Goal: Check status: Check status

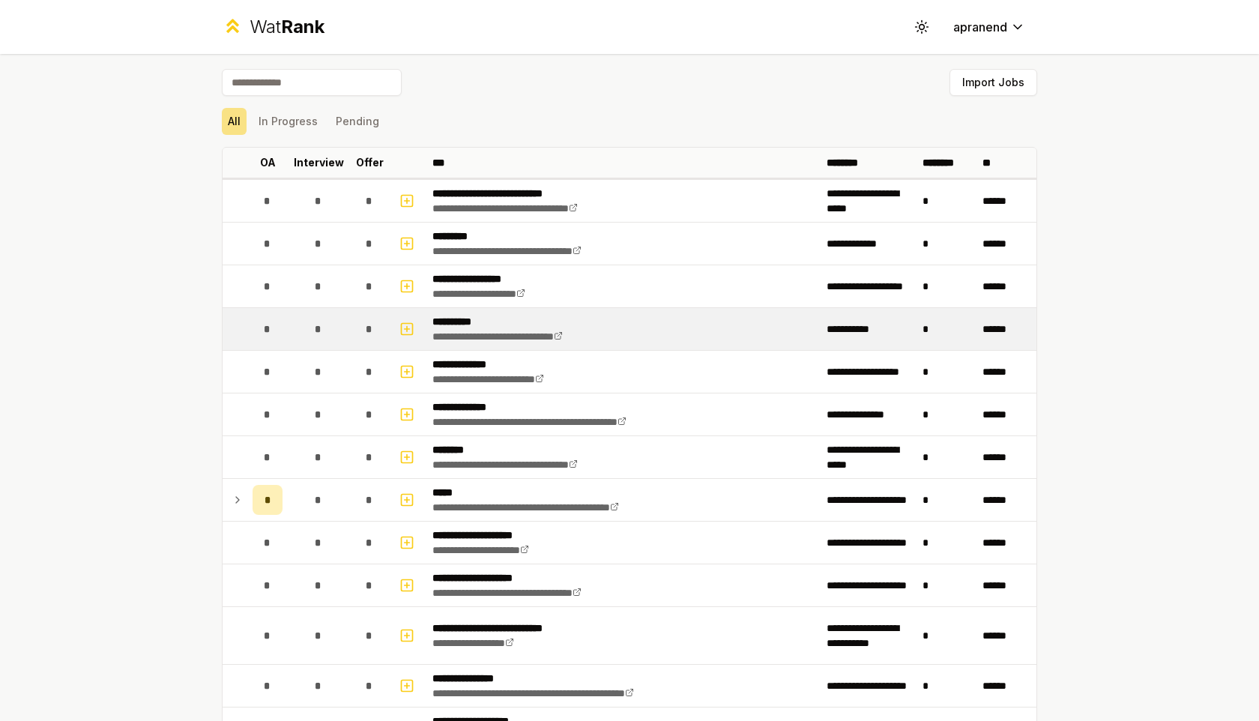
scroll to position [73, 0]
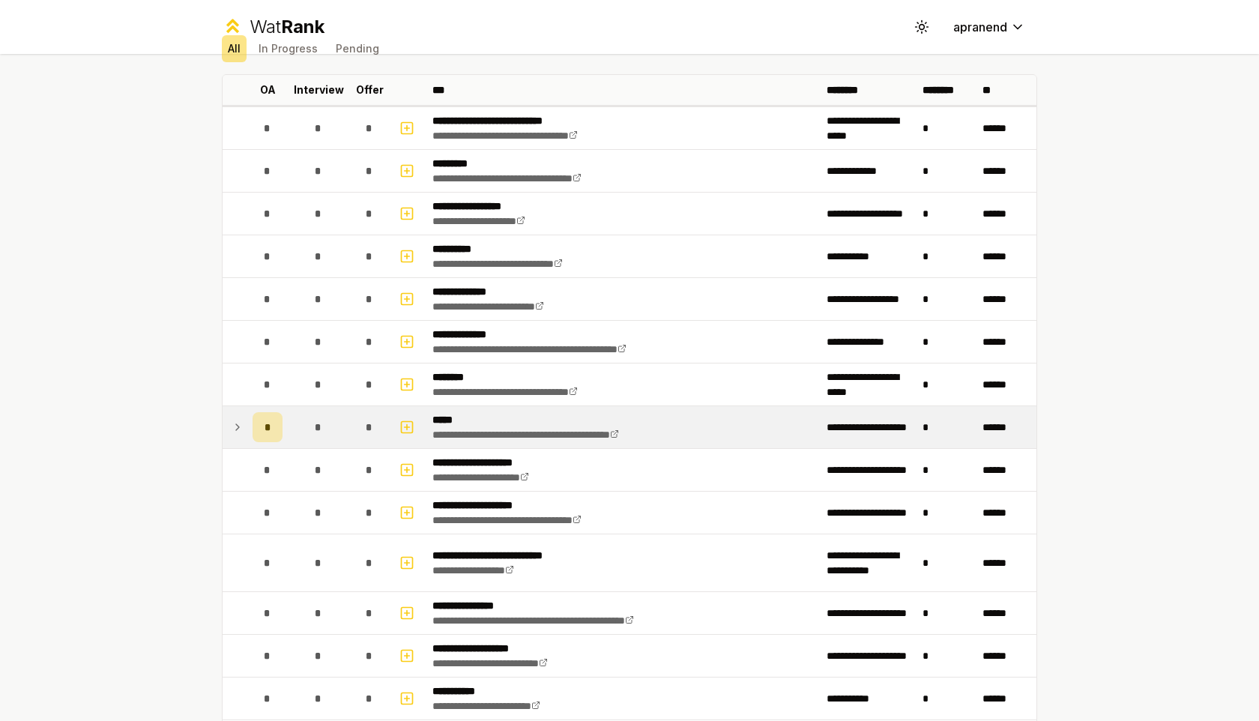
click at [237, 424] on icon at bounding box center [237, 427] width 12 height 18
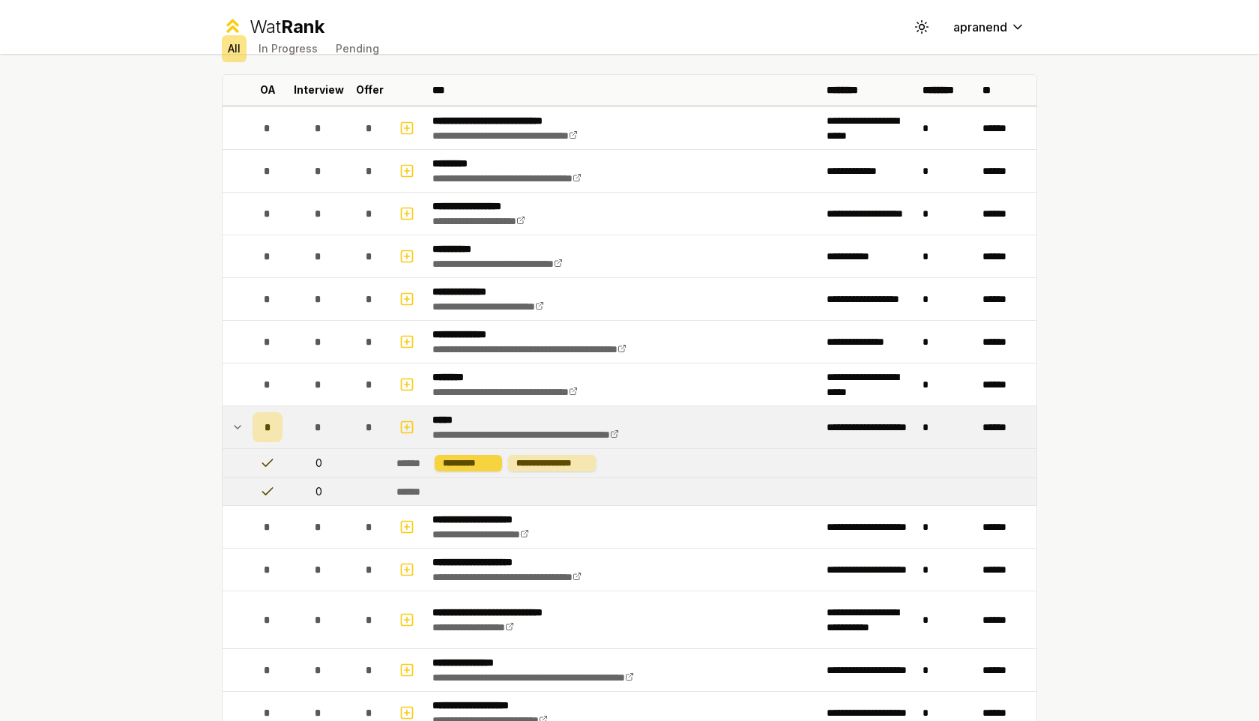
click at [479, 464] on div "*********" at bounding box center [467, 463] width 67 height 16
click at [568, 456] on div "**********" at bounding box center [552, 463] width 88 height 16
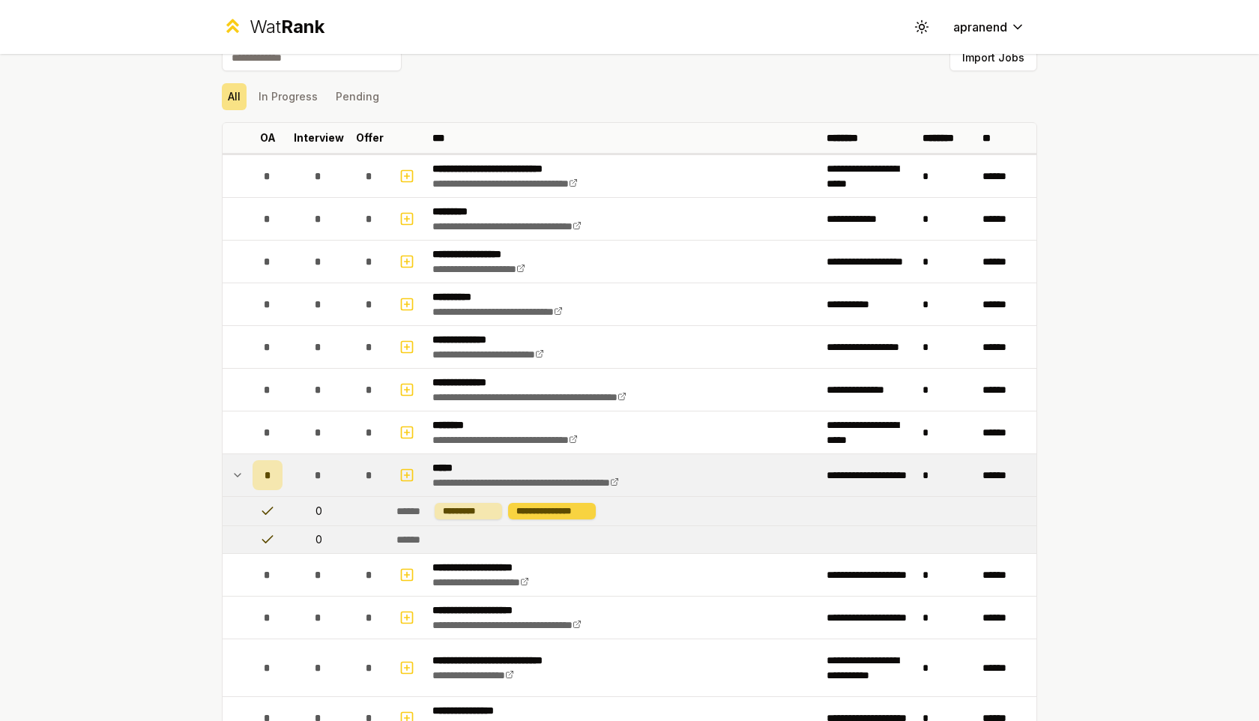
scroll to position [31, 0]
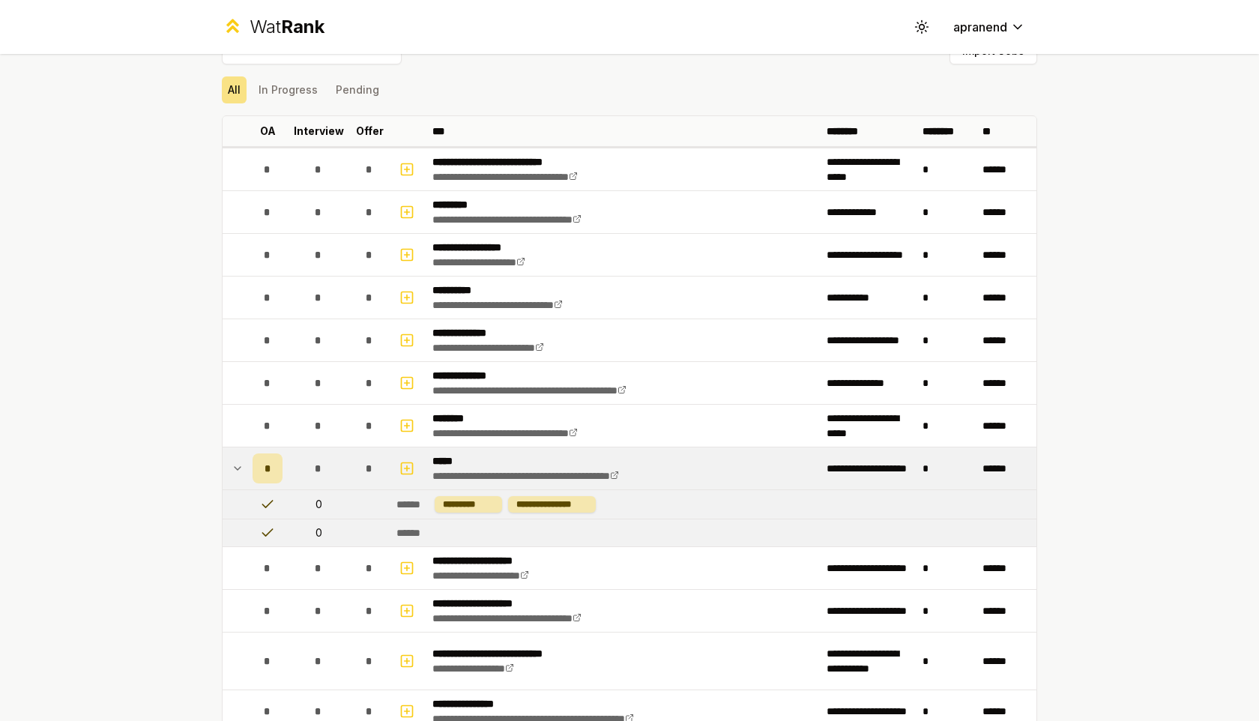
click at [247, 461] on td "*" at bounding box center [267, 468] width 42 height 42
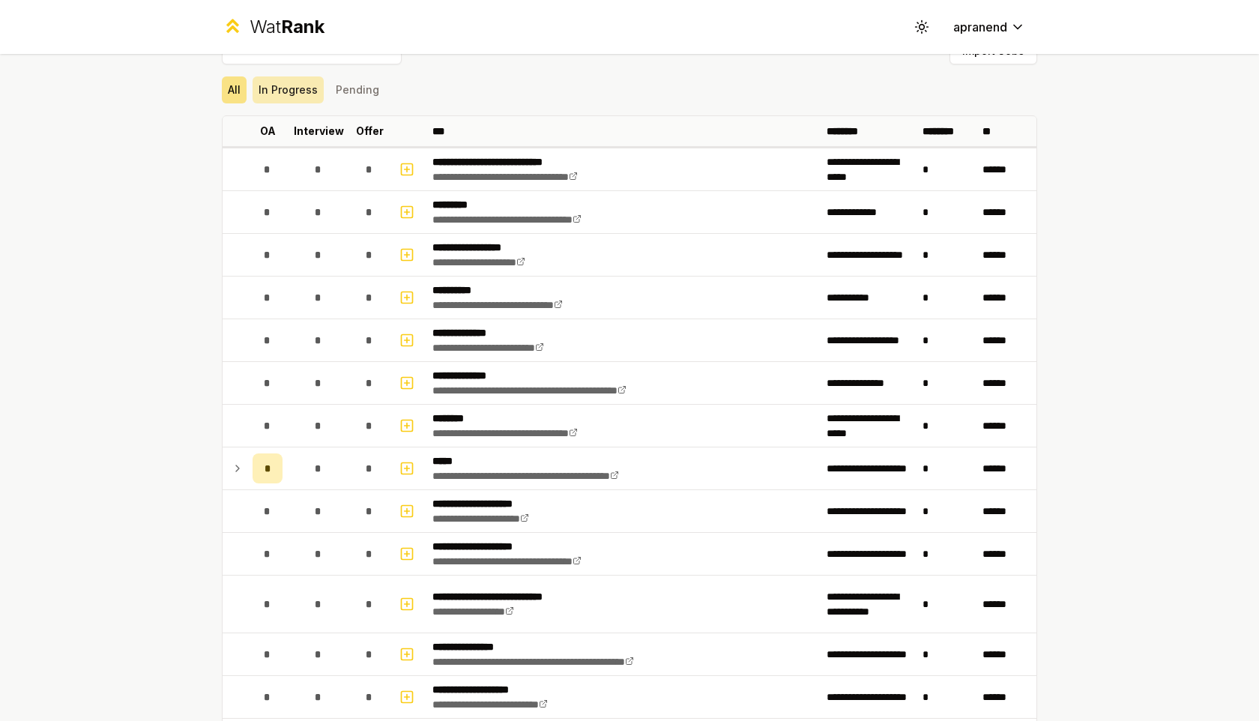
click at [304, 85] on button "In Progress" at bounding box center [287, 89] width 71 height 27
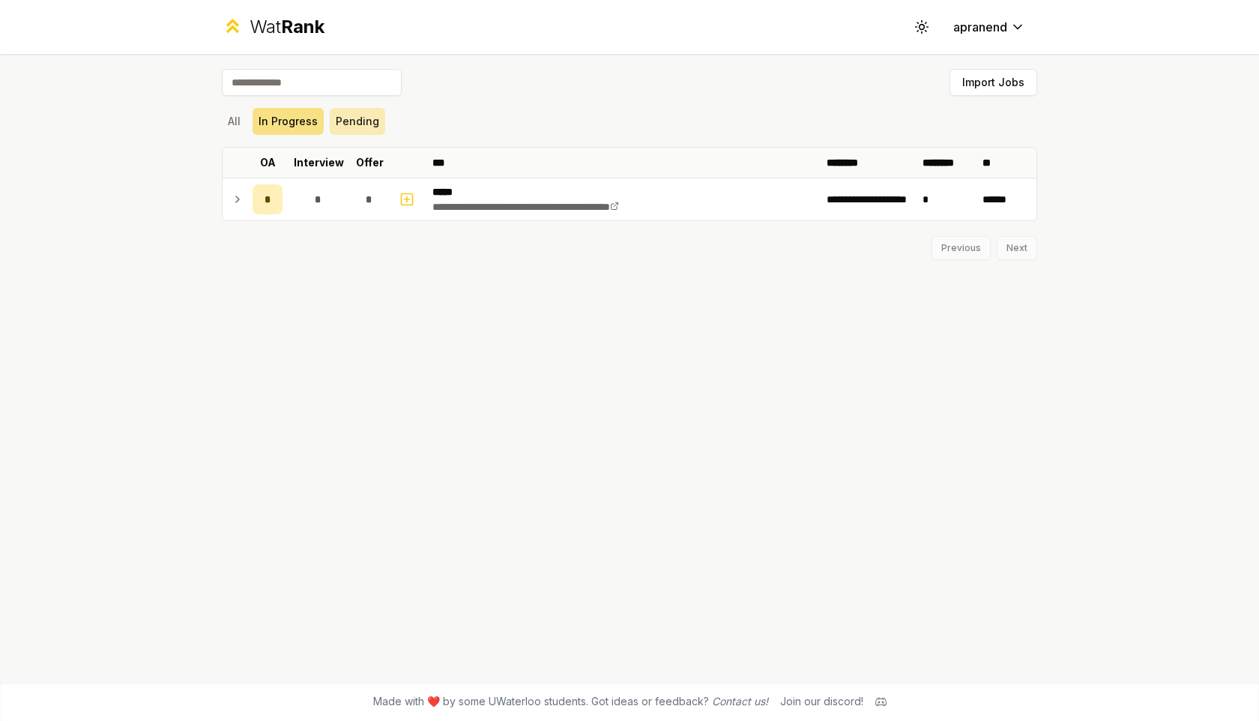
click at [372, 133] on button "Pending" at bounding box center [357, 121] width 55 height 27
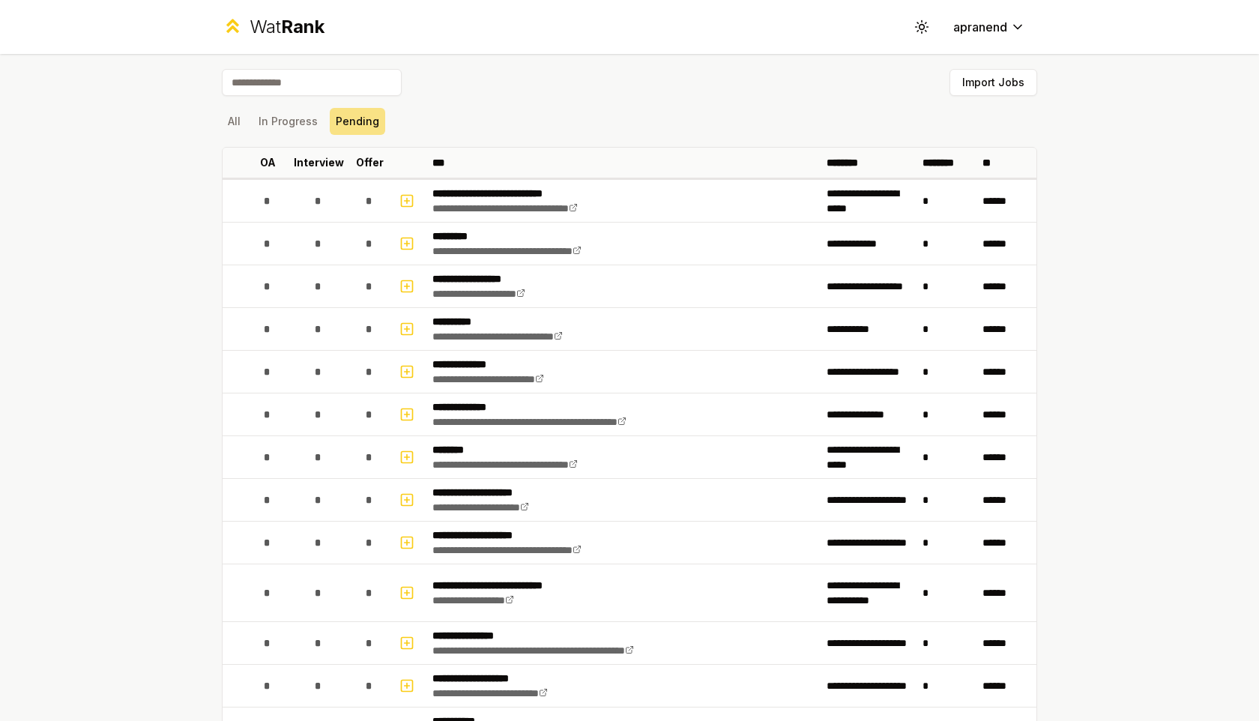
click at [247, 124] on div "All In Progress Pending" at bounding box center [629, 121] width 815 height 27
click at [235, 124] on button "All" at bounding box center [234, 121] width 25 height 27
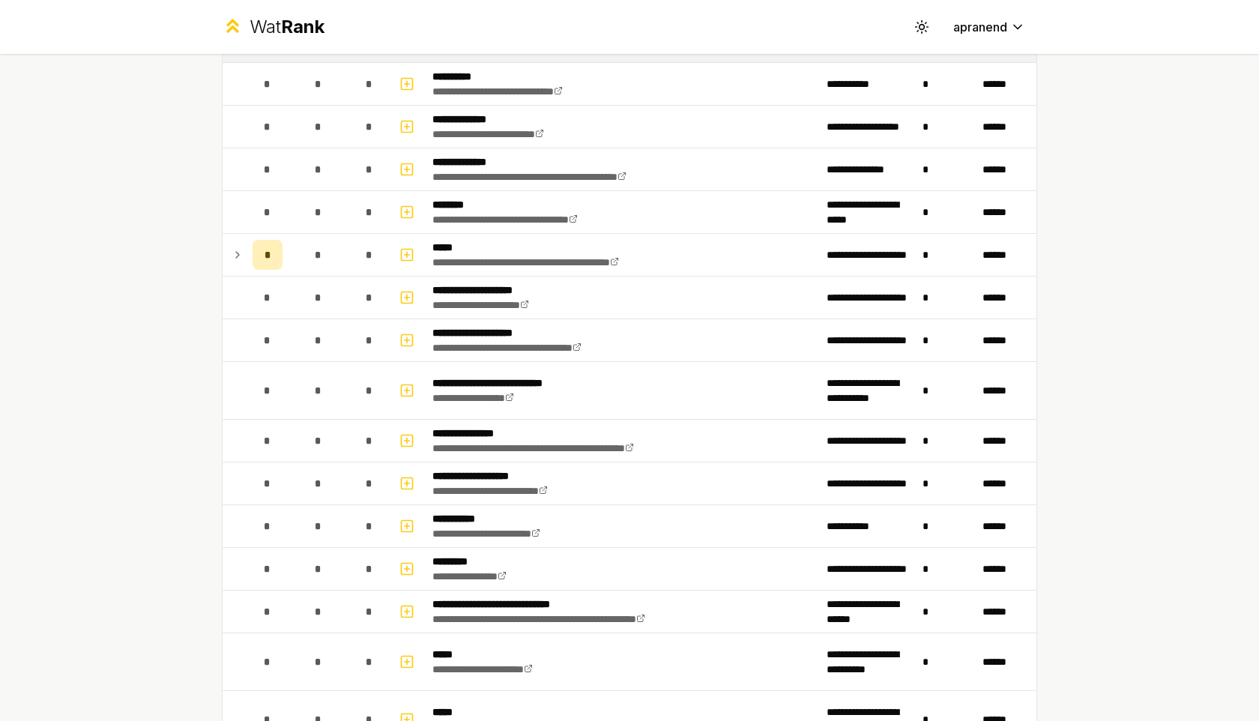
scroll to position [247, 0]
